Goal: Task Accomplishment & Management: Manage account settings

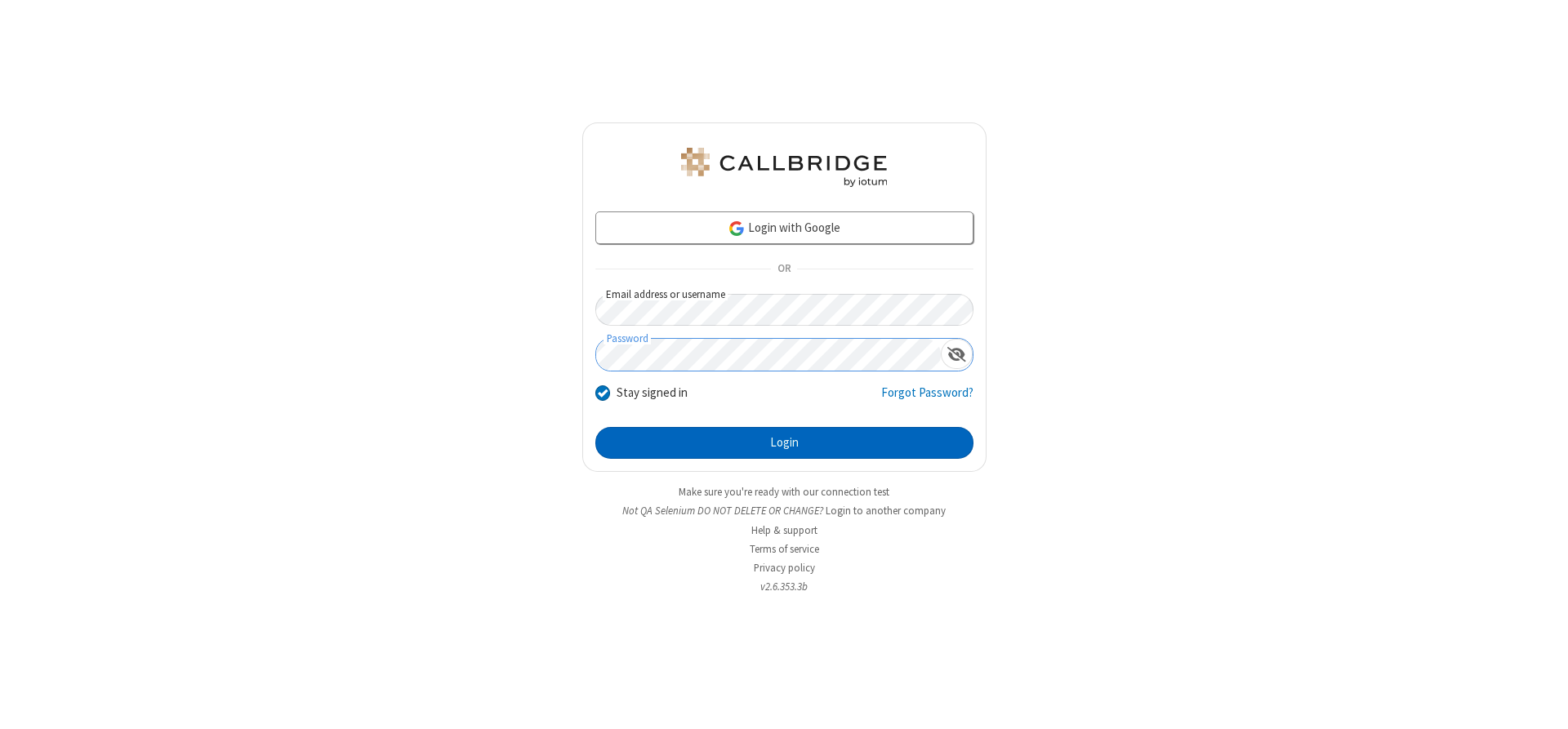
click at [784, 442] on button "Login" at bounding box center [784, 443] width 379 height 33
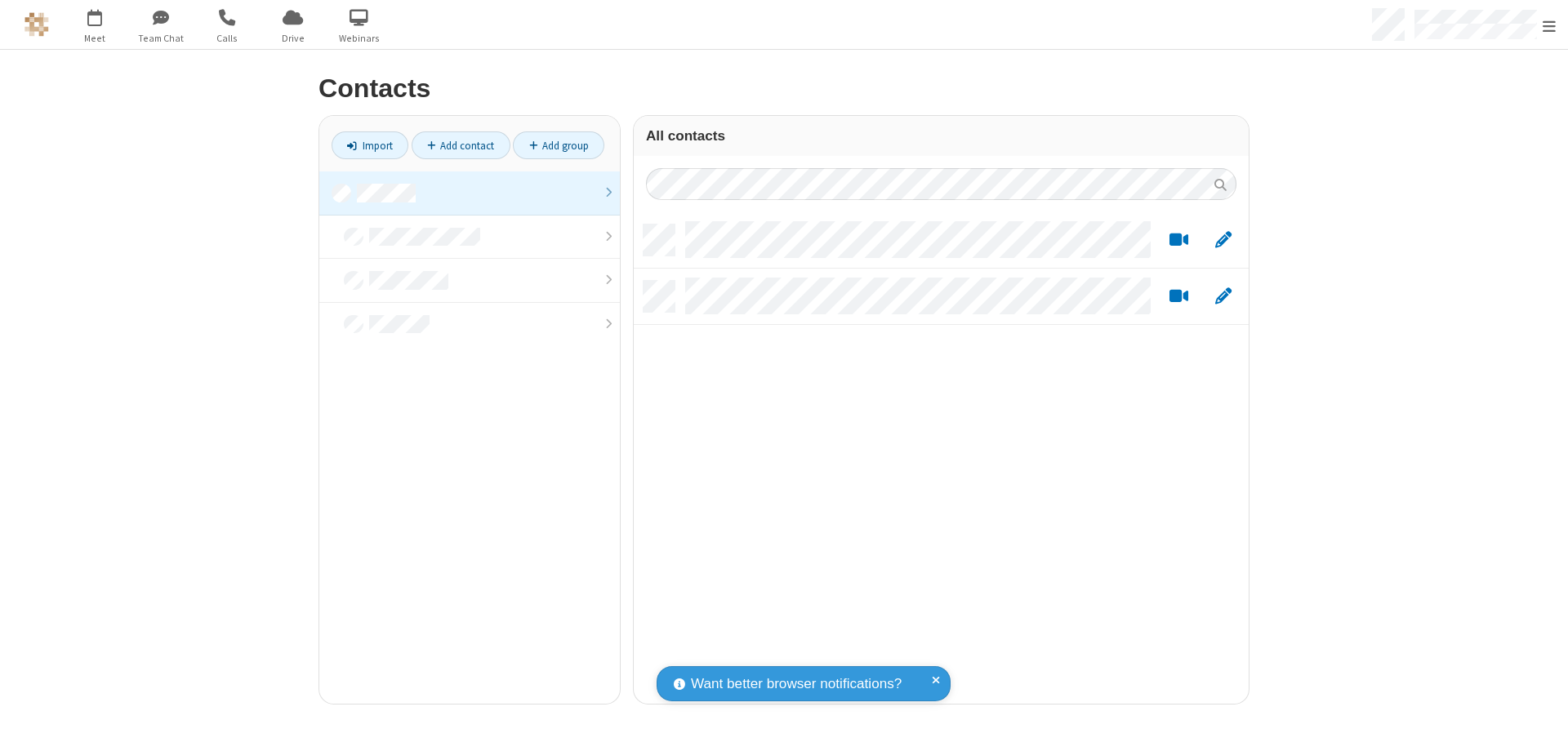
scroll to position [479, 603]
click at [469, 193] on link at bounding box center [469, 193] width 301 height 44
click at [461, 145] on link "Add contact" at bounding box center [461, 145] width 99 height 28
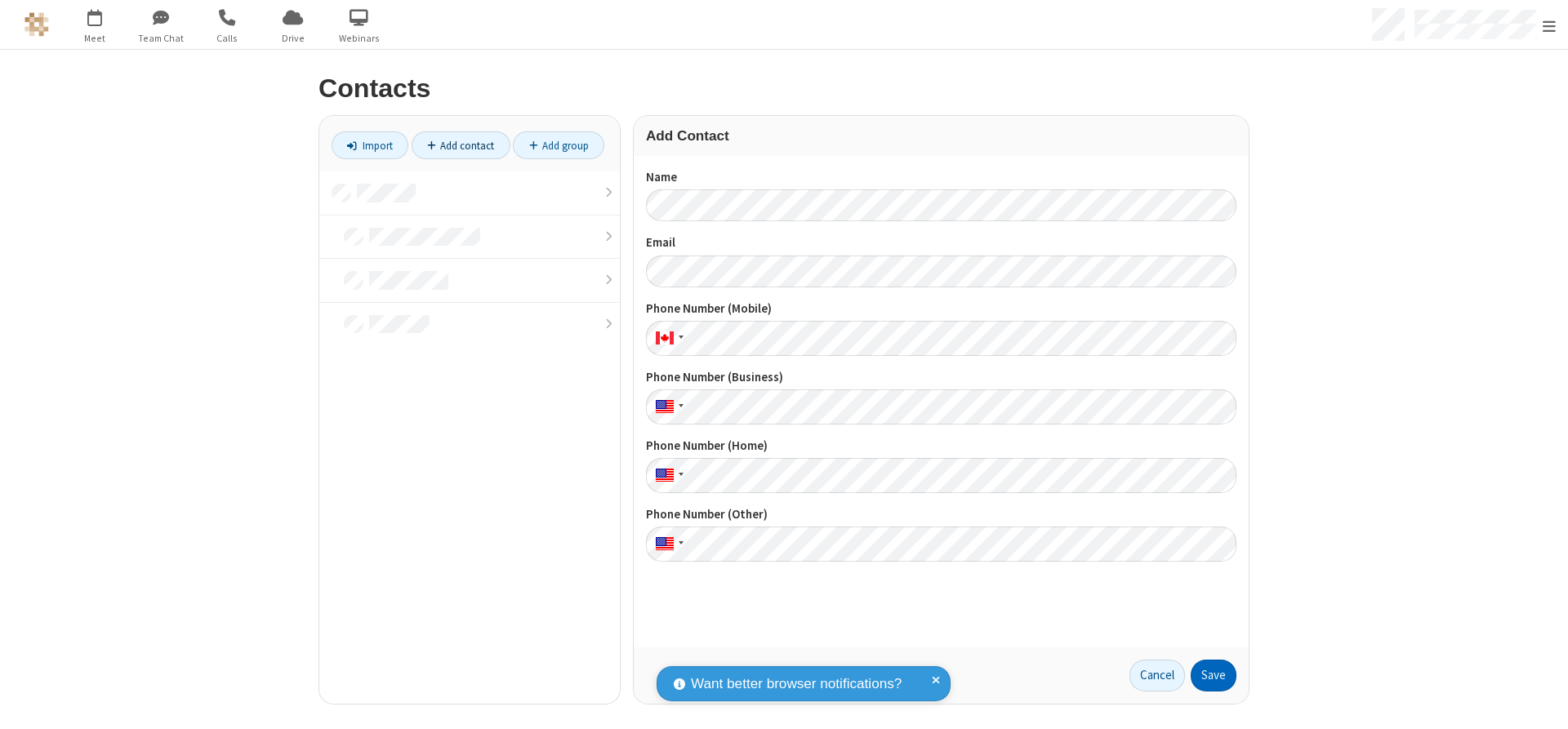
click at [1214, 675] on button "Save" at bounding box center [1214, 675] width 45 height 33
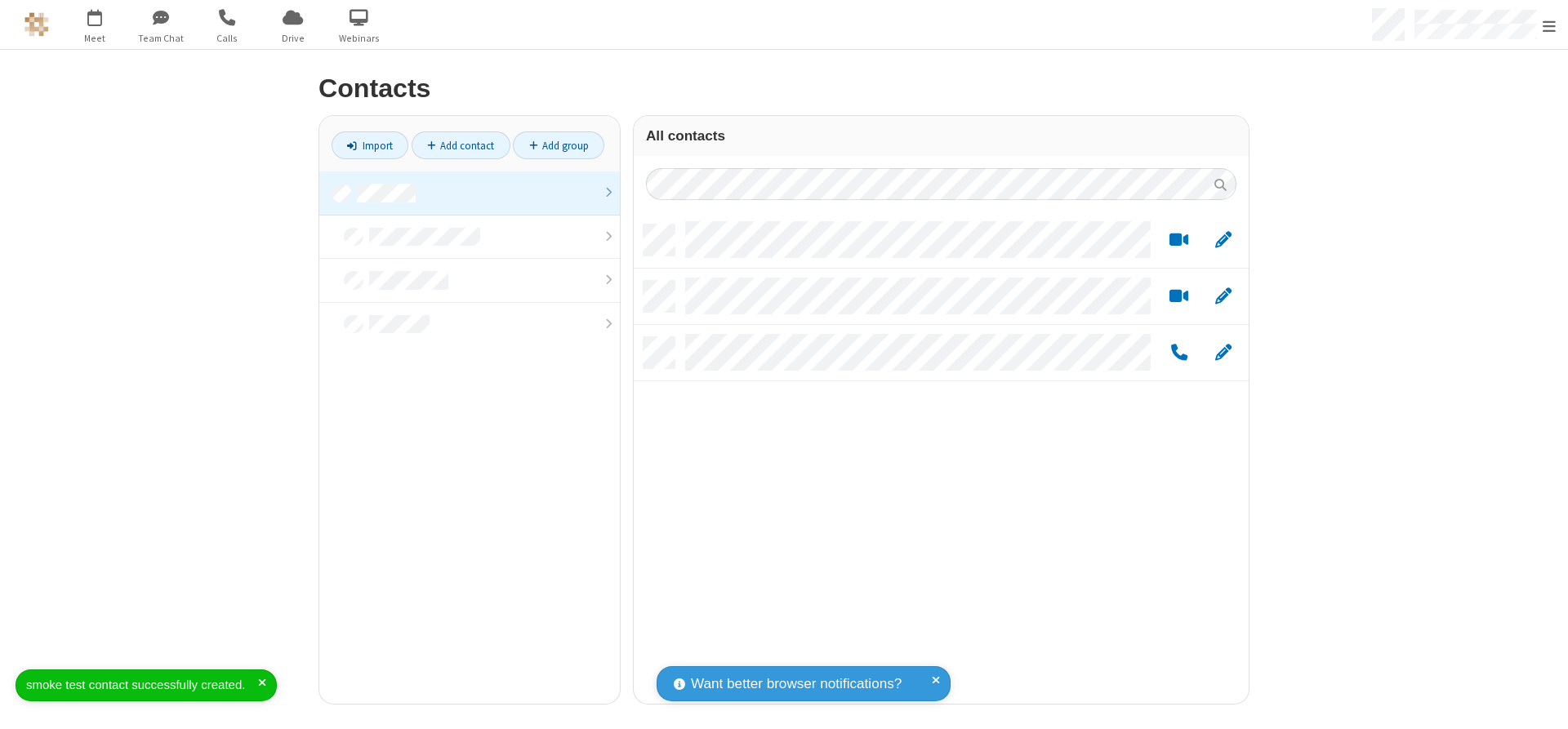
scroll to position [479, 603]
